Goal: Find specific page/section: Find specific page/section

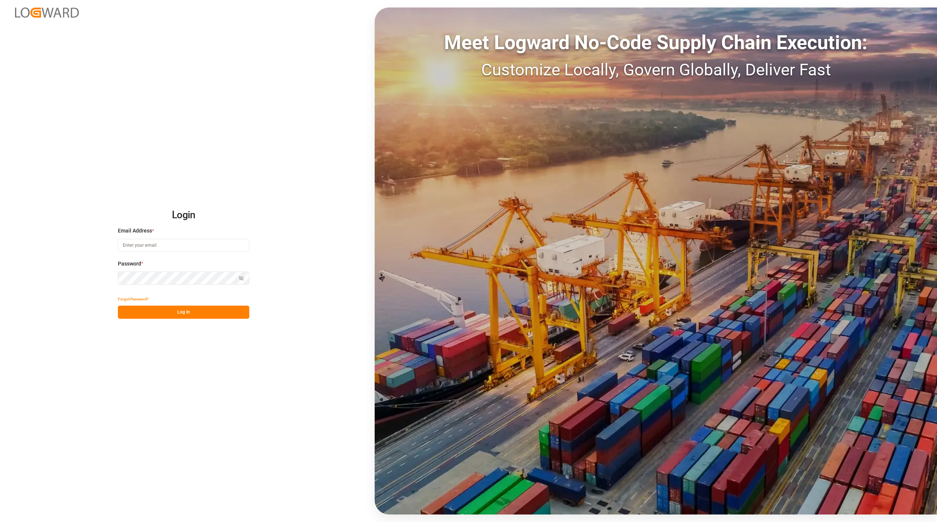
type input "[EMAIL_ADDRESS][PERSON_NAME][DOMAIN_NAME]"
drag, startPoint x: 0, startPoint y: 0, endPoint x: 161, endPoint y: 313, distance: 351.5
click at [161, 313] on button "Log In" at bounding box center [183, 312] width 131 height 13
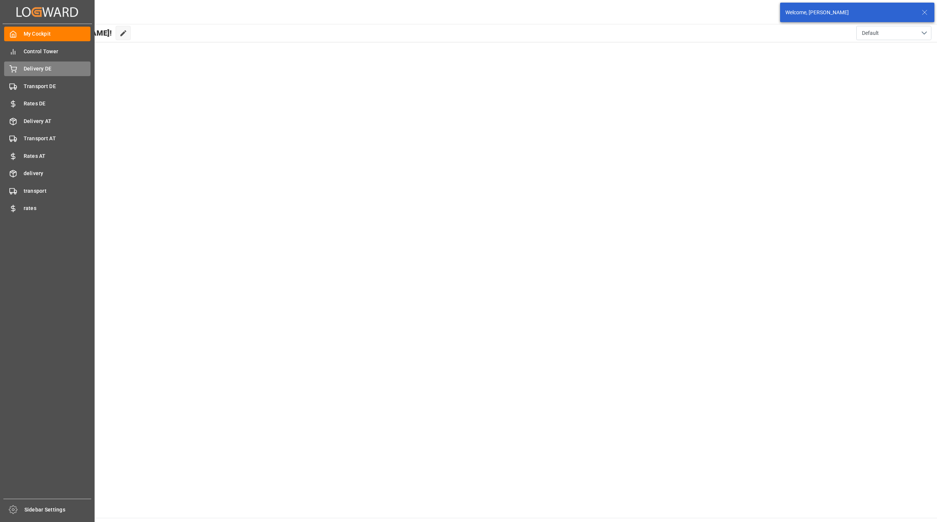
click at [30, 71] on span "Delivery DE" at bounding box center [57, 69] width 67 height 8
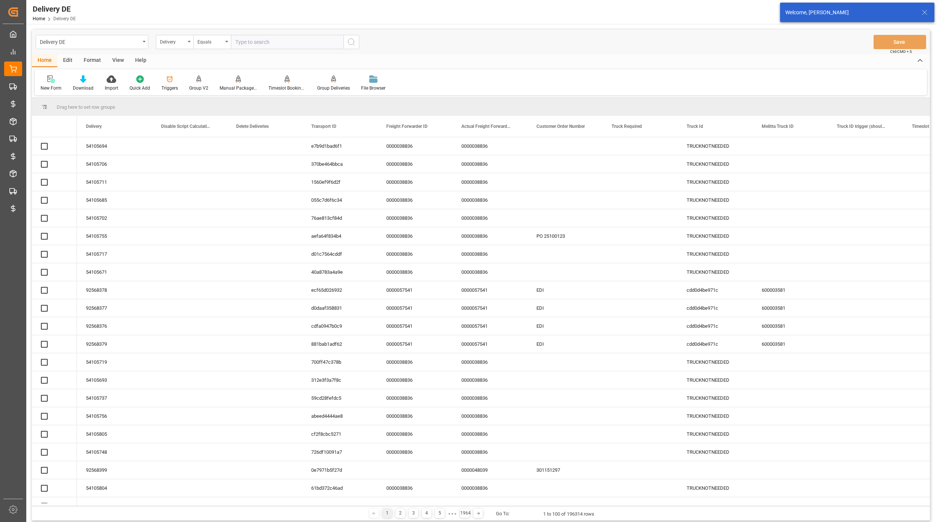
click at [67, 62] on div "Edit" at bounding box center [67, 60] width 21 height 13
